Goal: Information Seeking & Learning: Learn about a topic

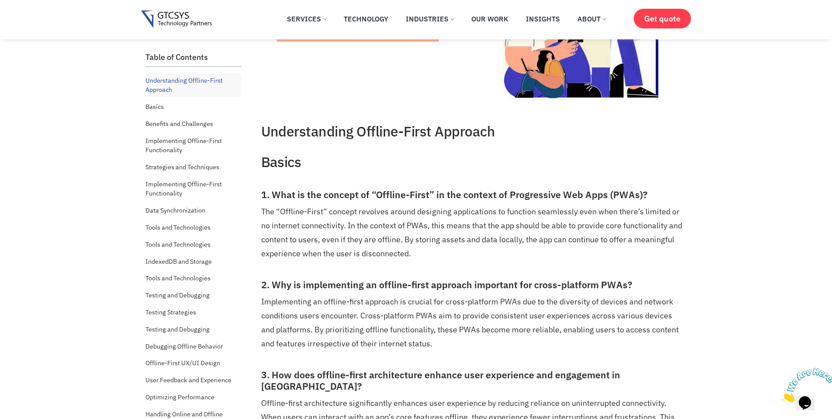
click at [520, 191] on h3 "1. What is the concept of “Offline-First” in the context of Progressive Web App…" at bounding box center [473, 194] width 424 height 11
drag, startPoint x: 511, startPoint y: 192, endPoint x: 640, endPoint y: 190, distance: 129.3
click at [640, 190] on h3 "1. What is the concept of “Offline-First” in the context of Progressive Web App…" at bounding box center [473, 194] width 424 height 11
copy h3 "Progressive Web Apps (PWAs)"
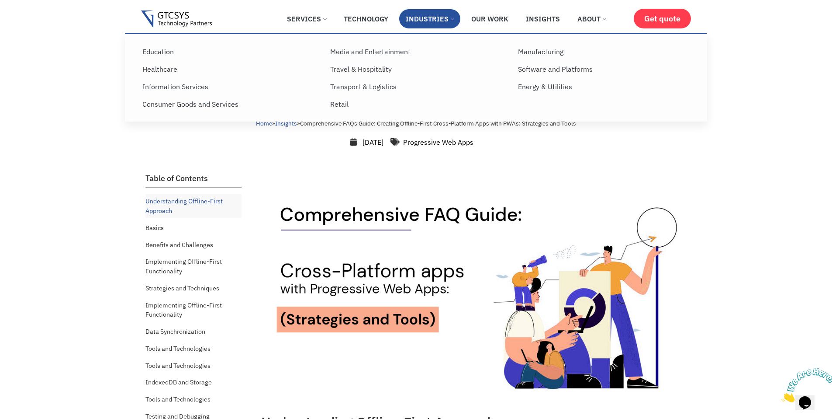
drag, startPoint x: 283, startPoint y: 142, endPoint x: 405, endPoint y: 17, distance: 174.9
